Goal: Task Accomplishment & Management: Manage account settings

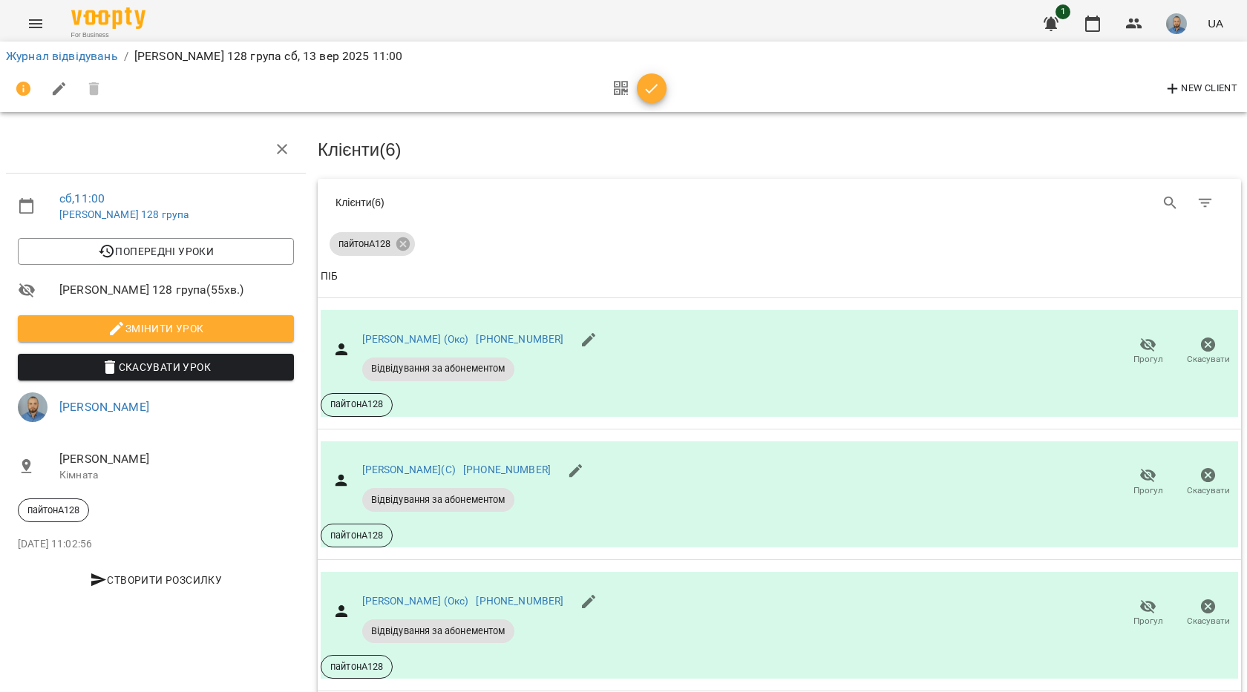
click at [654, 96] on icon "button" at bounding box center [652, 89] width 18 height 18
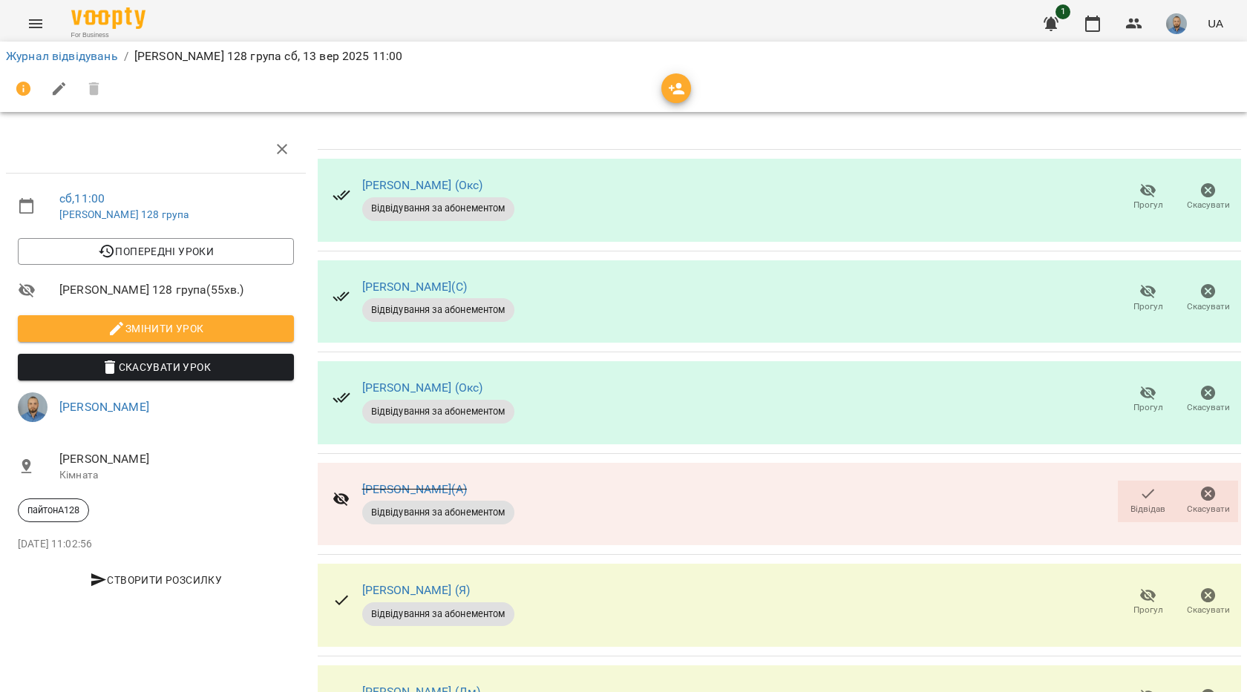
scroll to position [298, 0]
click at [1150, 485] on span "Відвідав" at bounding box center [1148, 500] width 42 height 30
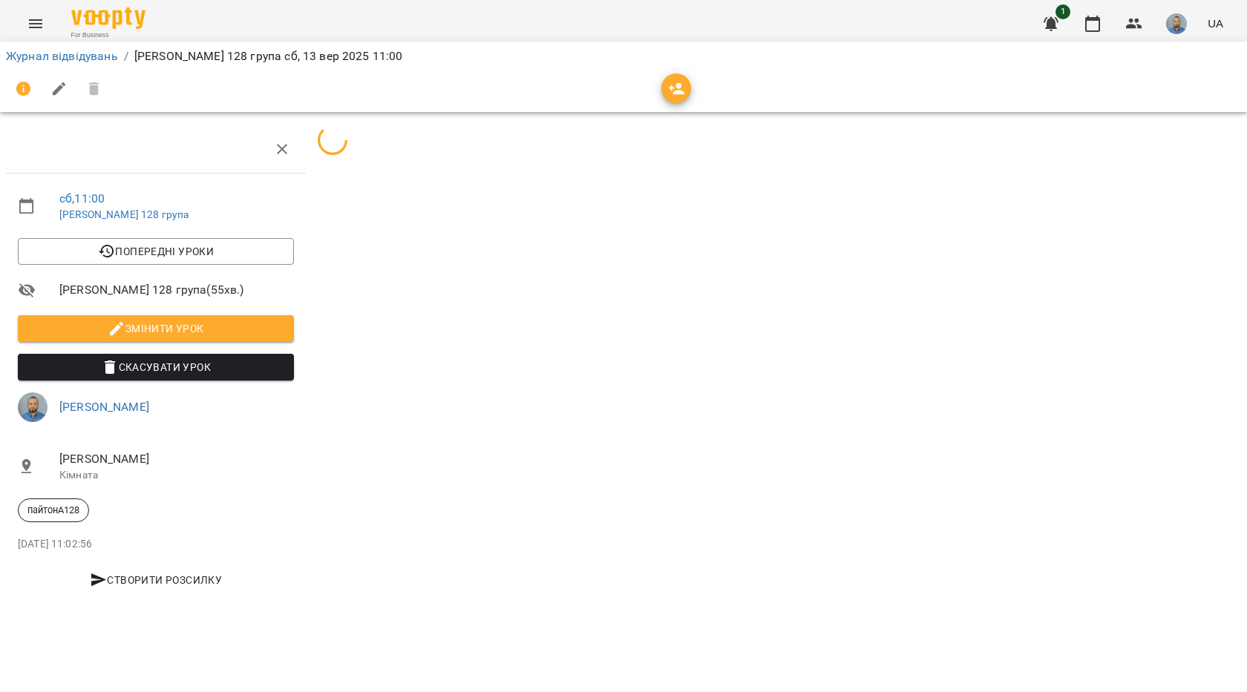
scroll to position [0, 0]
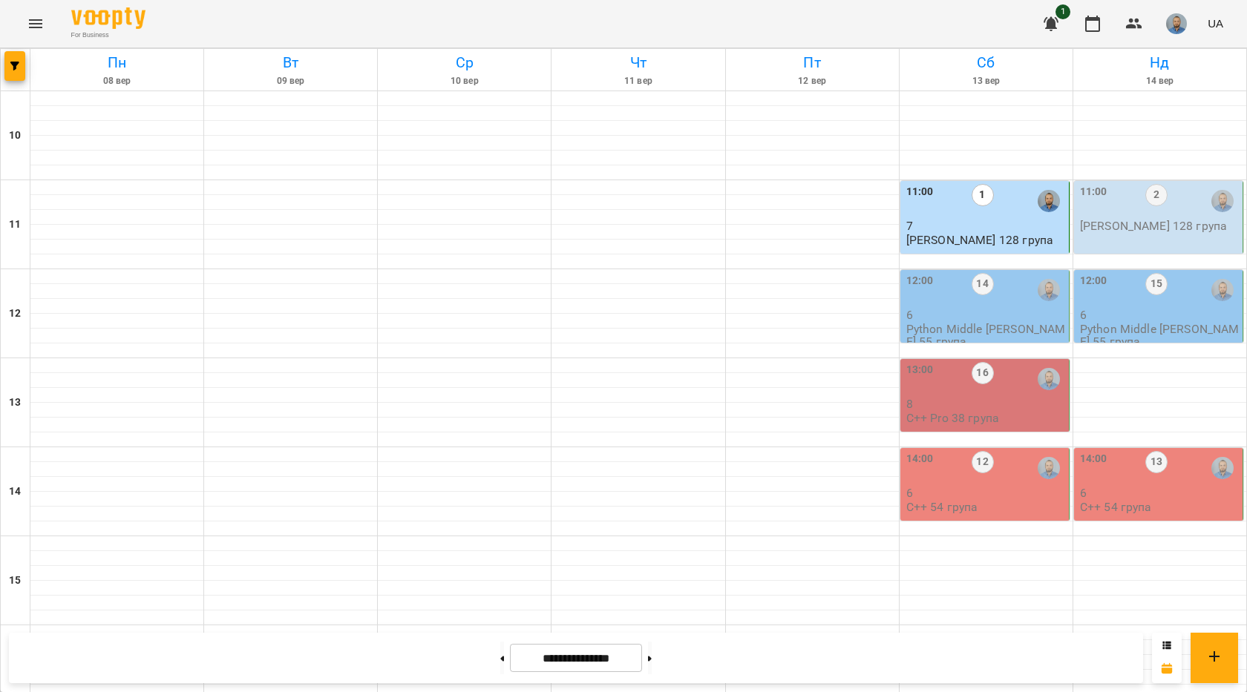
scroll to position [74, 0]
click at [1002, 273] on div "12:00 14" at bounding box center [986, 290] width 160 height 34
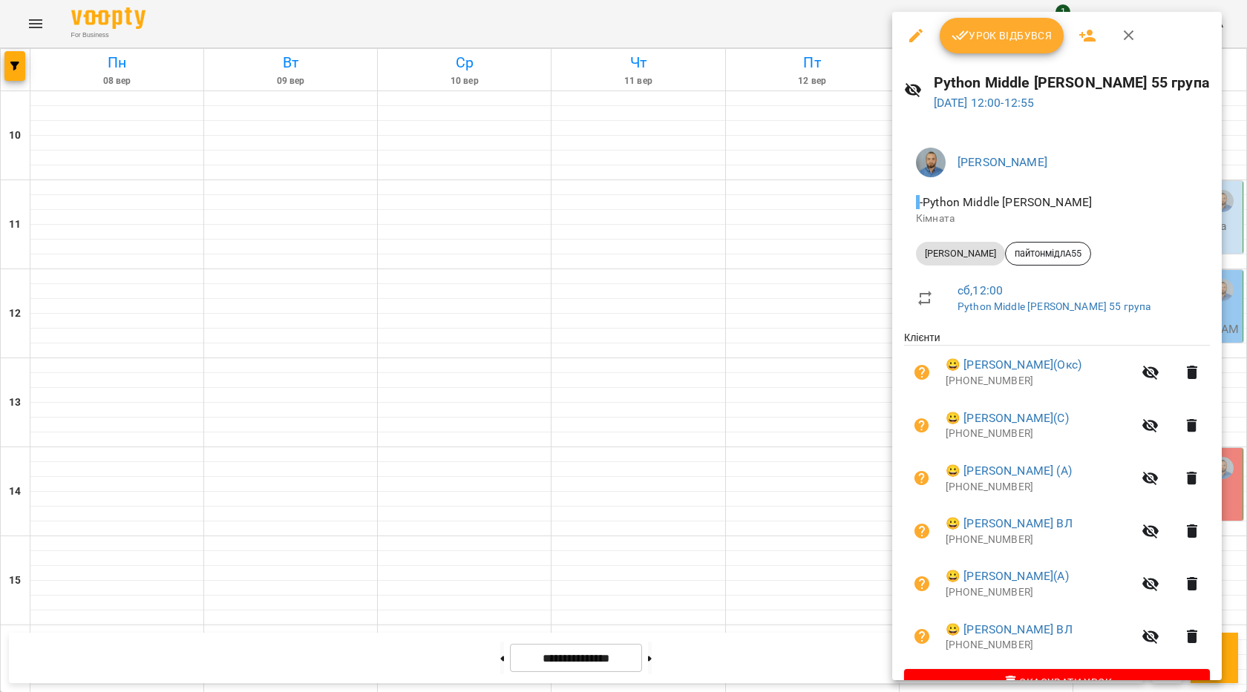
click at [992, 36] on span "Урок відбувся" at bounding box center [1001, 36] width 101 height 18
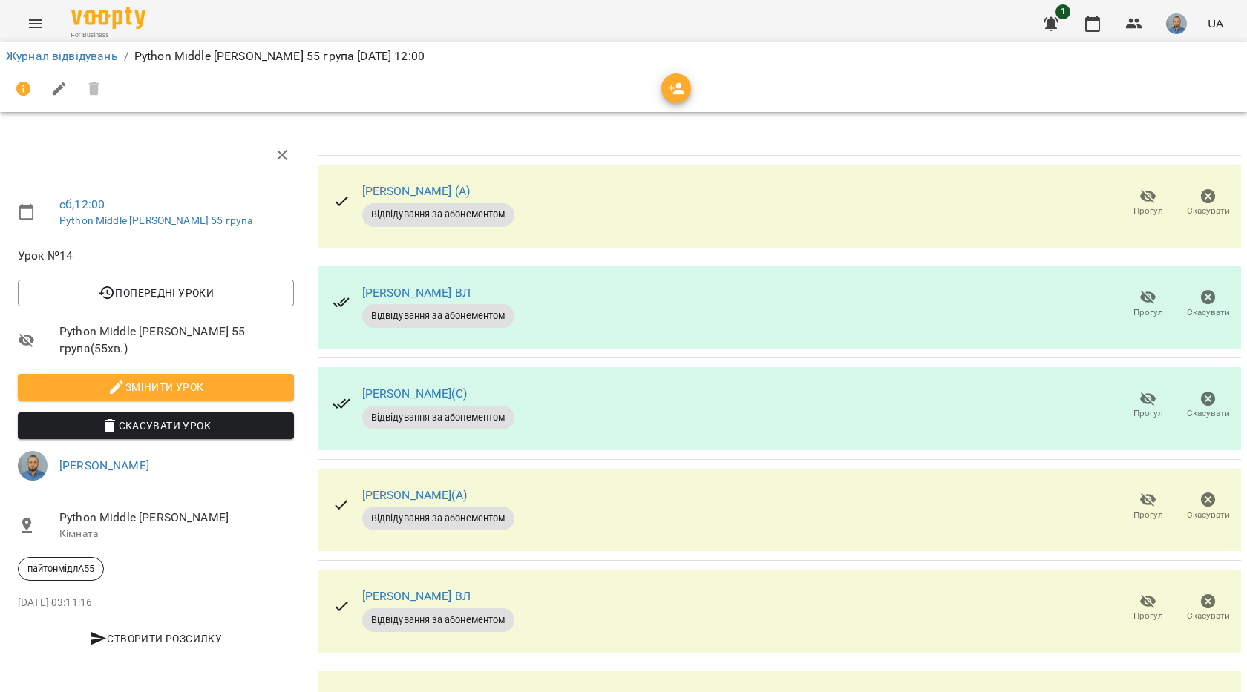
click at [1139, 203] on icon "button" at bounding box center [1148, 197] width 18 height 18
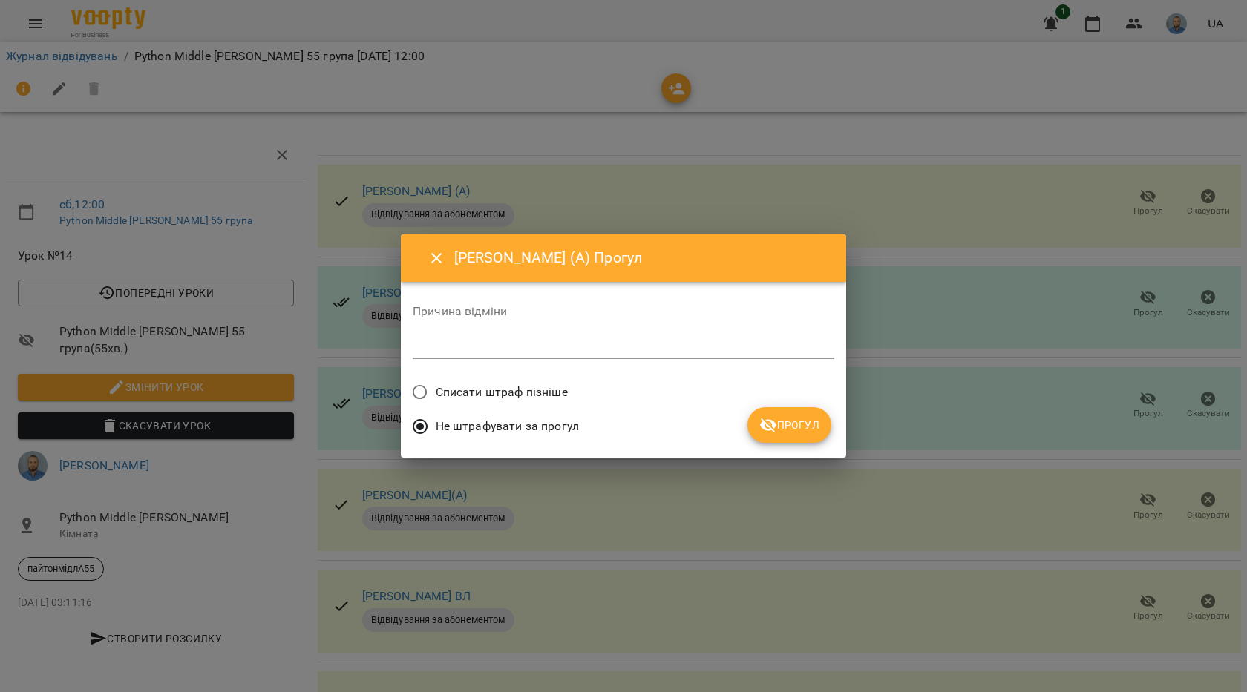
click at [778, 436] on button "Прогул" at bounding box center [789, 425] width 84 height 36
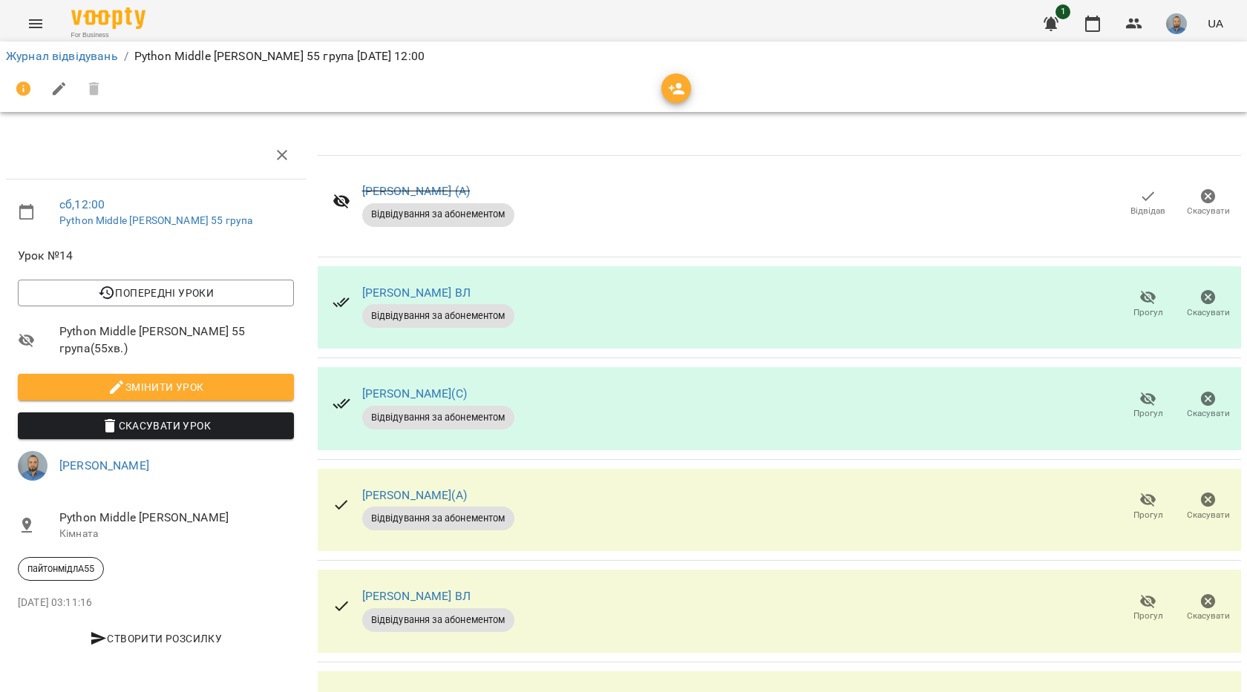
click at [1139, 283] on div "Прогул Скасувати" at bounding box center [1178, 304] width 126 height 47
click at [1127, 304] on span "Прогул" at bounding box center [1148, 304] width 42 height 30
click at [834, 437] on div "[PERSON_NAME](С) Відвідування за абонементом Прогул Скасувати" at bounding box center [779, 408] width 923 height 83
click at [1141, 287] on button "Прогул" at bounding box center [1148, 304] width 60 height 42
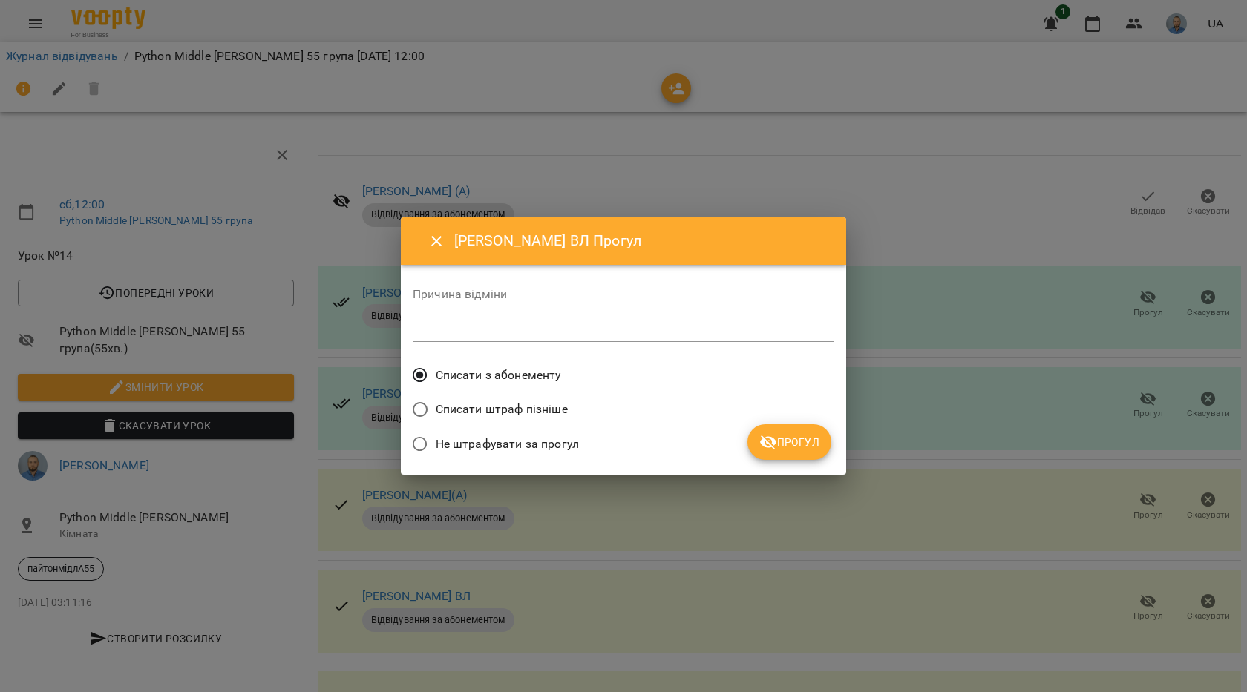
click at [801, 441] on span "Прогул" at bounding box center [789, 442] width 60 height 18
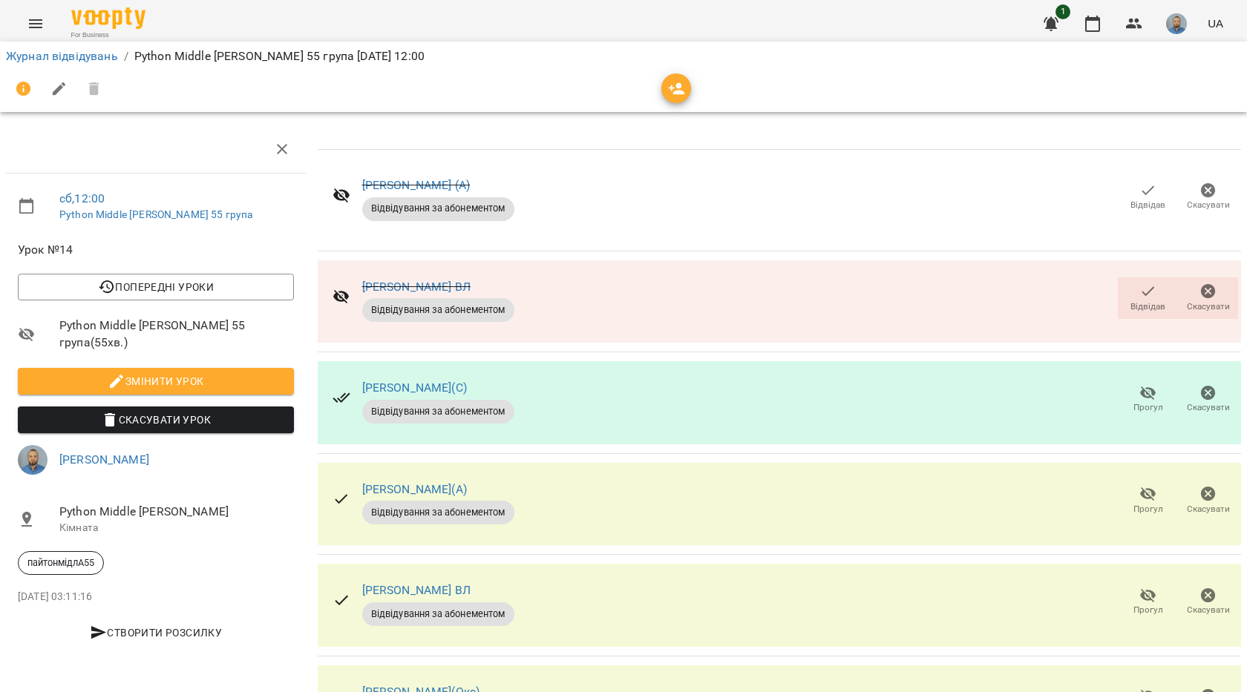
scroll to position [94, 0]
click at [1147, 587] on span "Прогул" at bounding box center [1148, 602] width 42 height 30
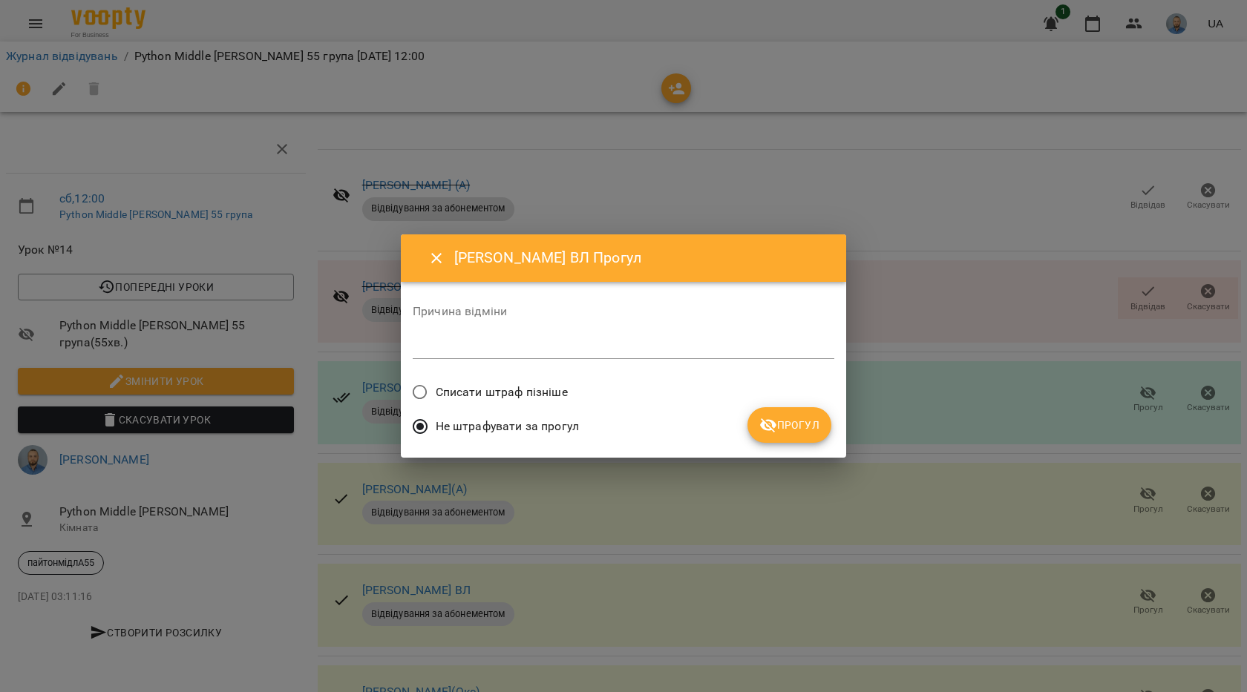
click at [799, 433] on button "Прогул" at bounding box center [789, 425] width 84 height 36
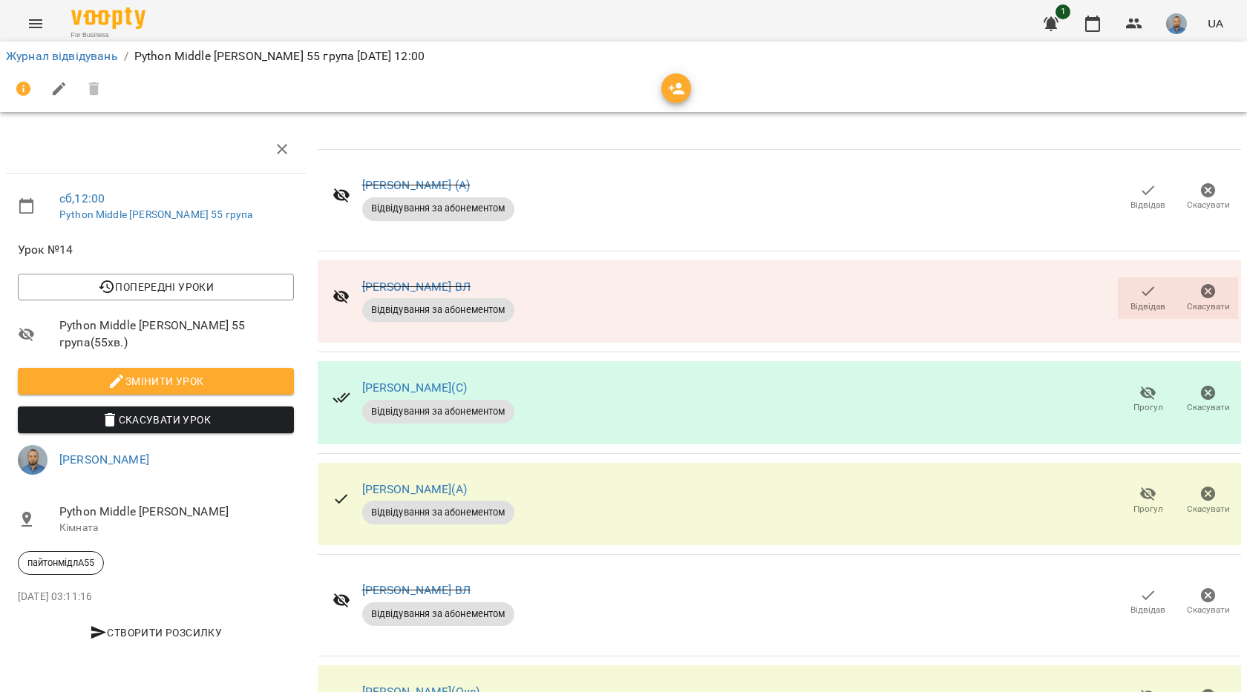
scroll to position [0, 0]
